Goal: Navigation & Orientation: Find specific page/section

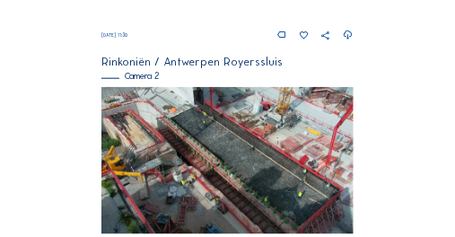
scroll to position [323, 0]
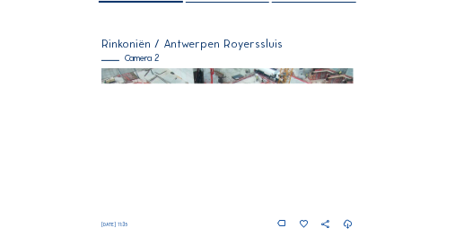
scroll to position [108, 0]
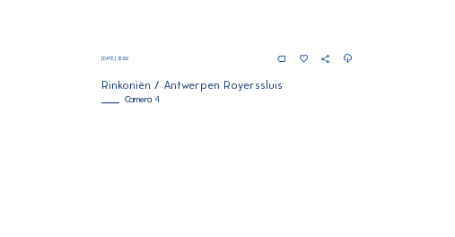
scroll to position [849, 0]
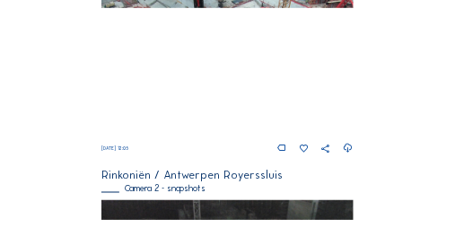
scroll to position [299, 0]
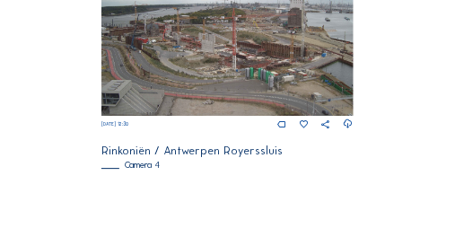
scroll to position [766, 0]
